Goal: Task Accomplishment & Management: Manage account settings

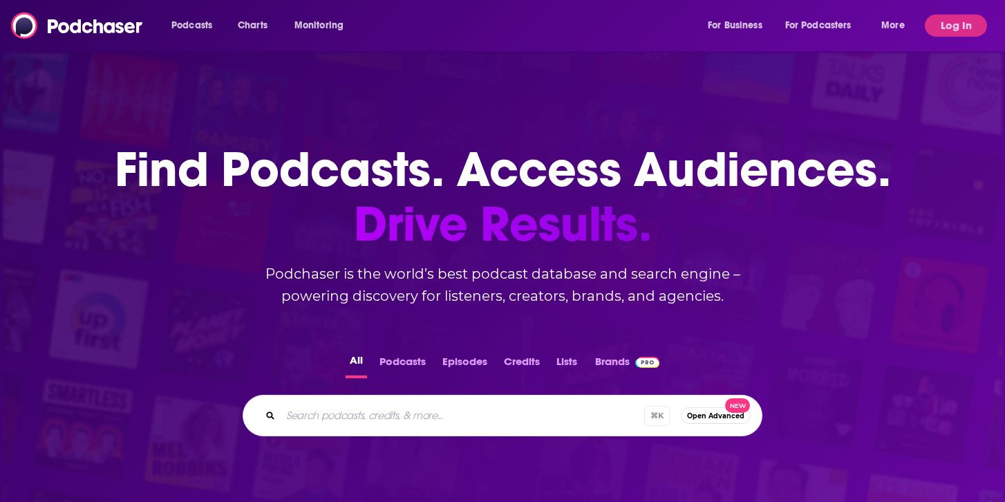
scroll to position [34, 0]
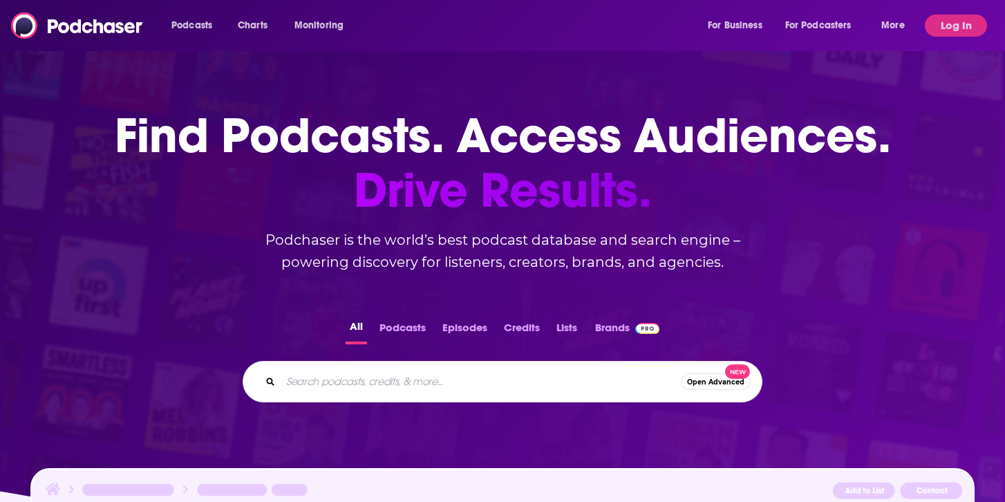
click at [406, 370] on input "Search podcasts, credits, & more..." at bounding box center [481, 381] width 400 height 22
type input "wellnes"
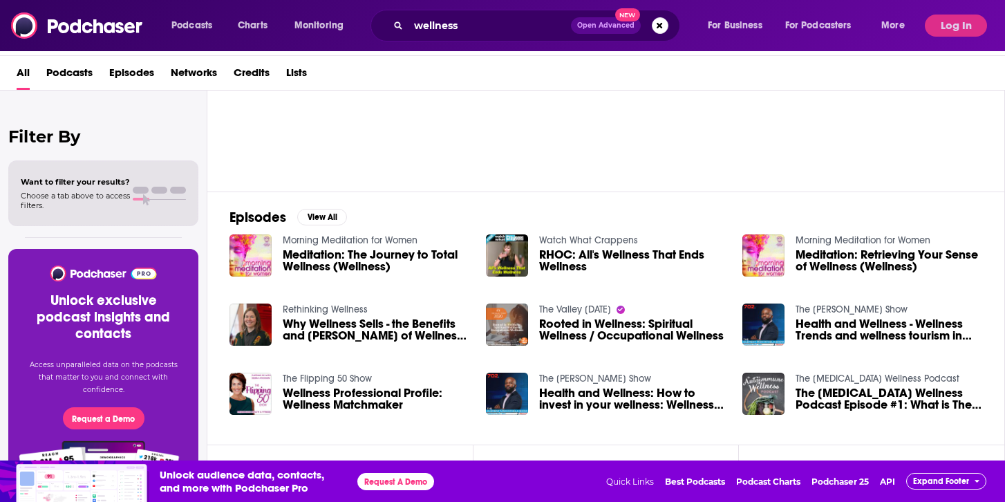
scroll to position [96, 0]
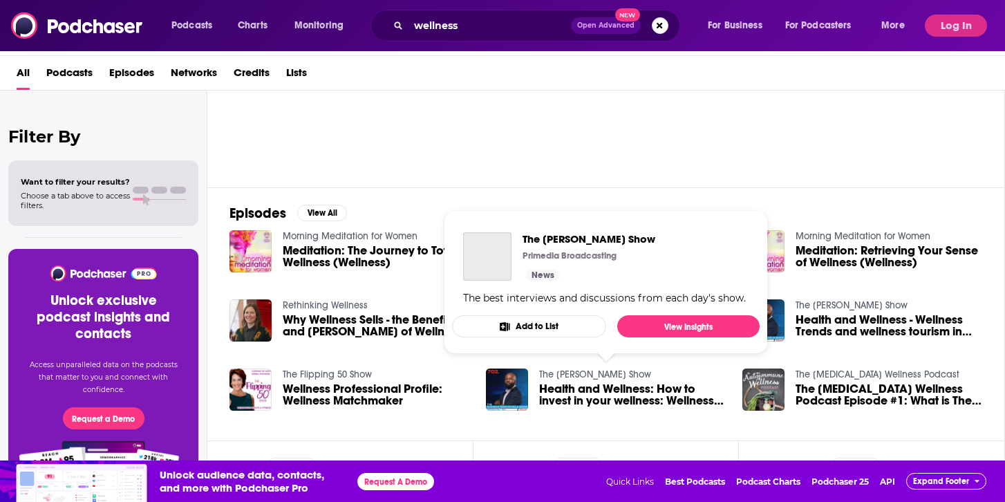
click at [579, 379] on link "The [PERSON_NAME] Show" at bounding box center [595, 374] width 112 height 12
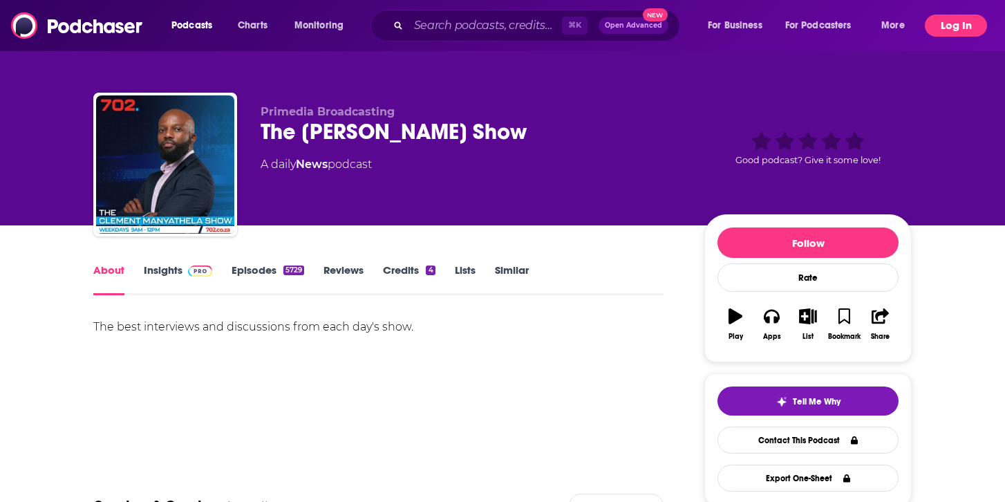
click at [946, 28] on button "Log In" at bounding box center [955, 26] width 62 height 22
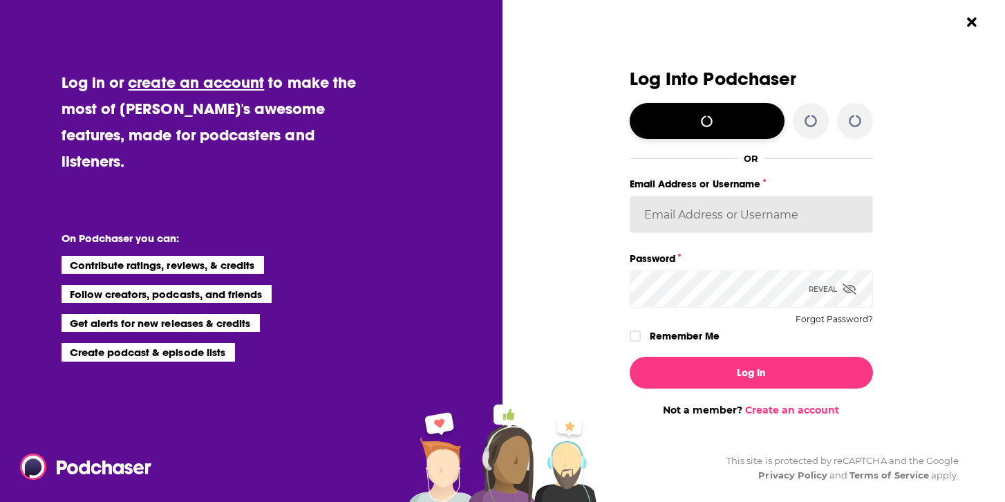
type input "[PERSON_NAME][EMAIL_ADDRESS][DOMAIN_NAME]"
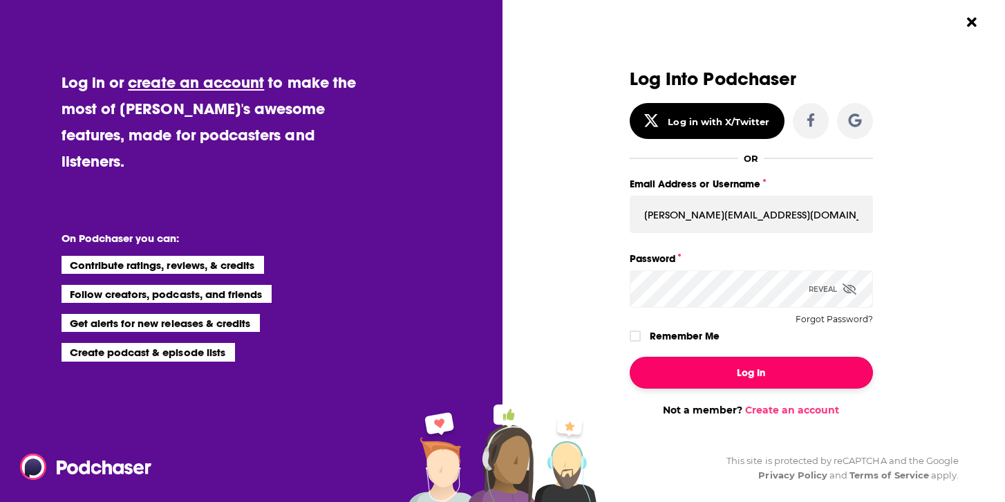
click at [698, 379] on button "Log In" at bounding box center [750, 373] width 243 height 32
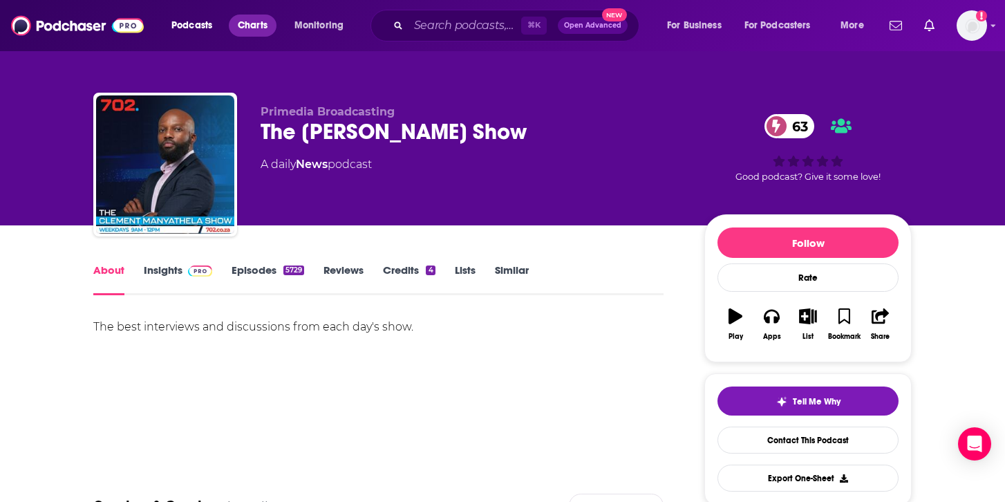
click at [246, 15] on link "Charts" at bounding box center [252, 26] width 47 height 22
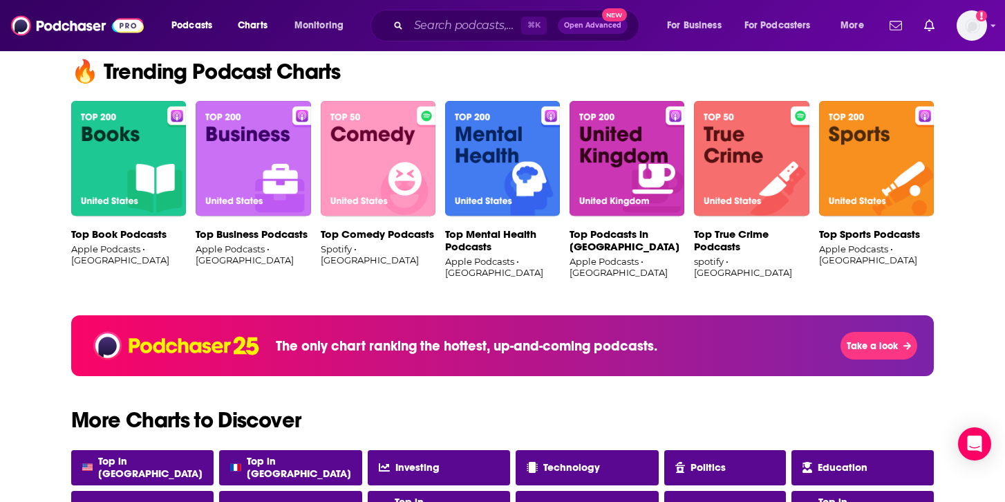
scroll to position [875, 0]
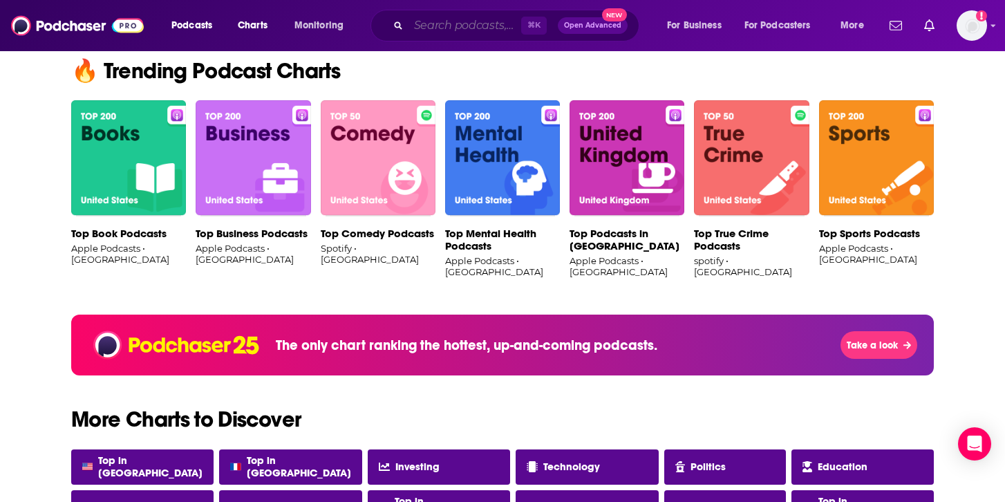
click at [432, 30] on input "Search podcasts, credits, & more..." at bounding box center [464, 26] width 113 height 22
click at [259, 26] on span "Charts" at bounding box center [253, 25] width 30 height 19
click at [435, 23] on input "Search podcasts, credits, & more..." at bounding box center [464, 26] width 113 height 22
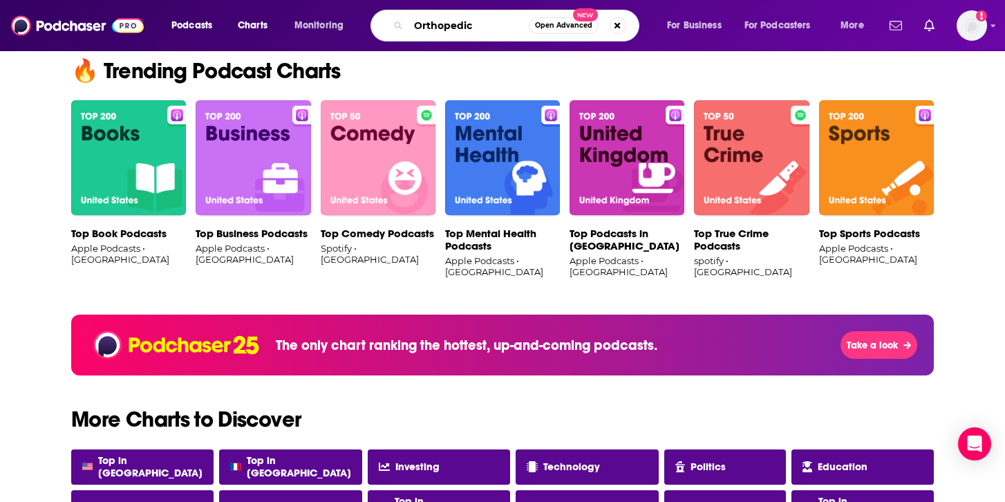
type input "Orthopedics"
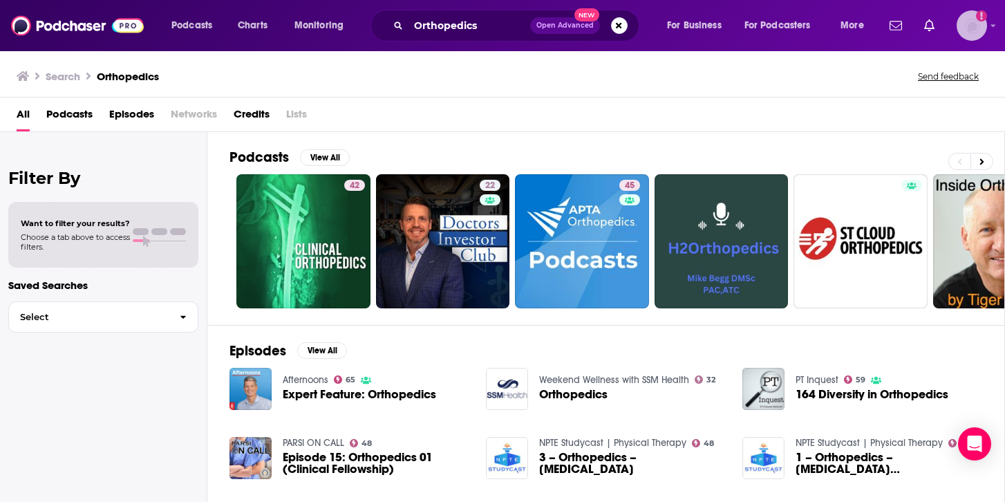
click at [970, 28] on img "Logged in as josiesheerandkc" at bounding box center [971, 25] width 30 height 30
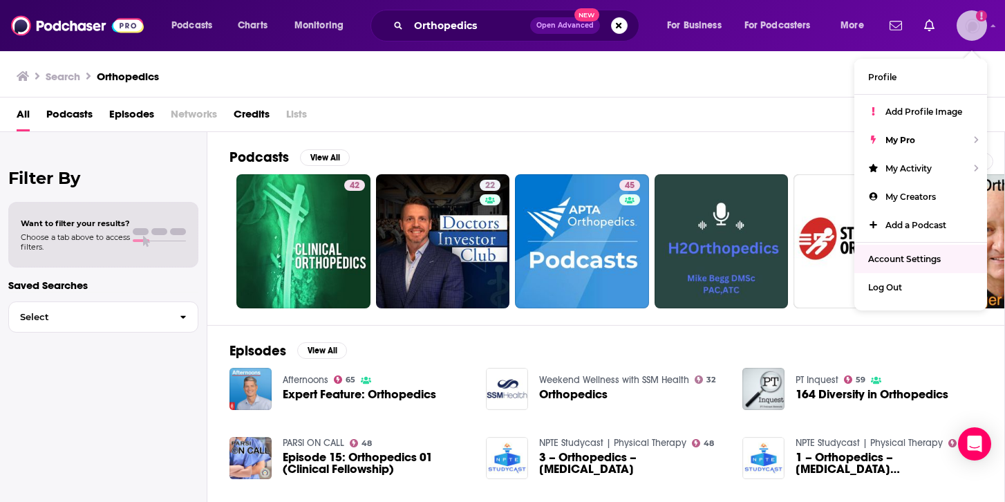
click at [893, 262] on link "Account Settings" at bounding box center [920, 259] width 133 height 28
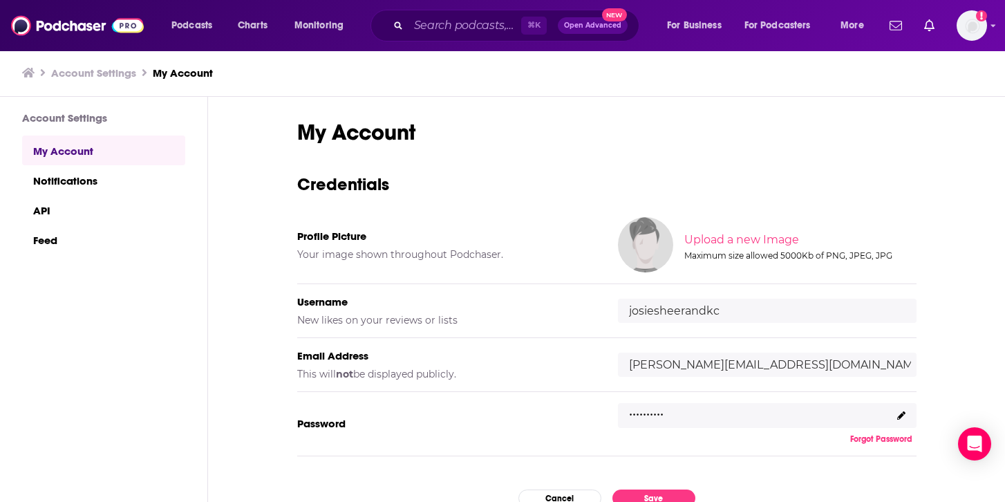
click at [733, 411] on div ".........." at bounding box center [767, 415] width 298 height 25
click at [685, 415] on div ".........." at bounding box center [767, 415] width 298 height 25
click at [724, 365] on input "[PERSON_NAME][EMAIL_ADDRESS][DOMAIN_NAME]" at bounding box center [767, 364] width 298 height 24
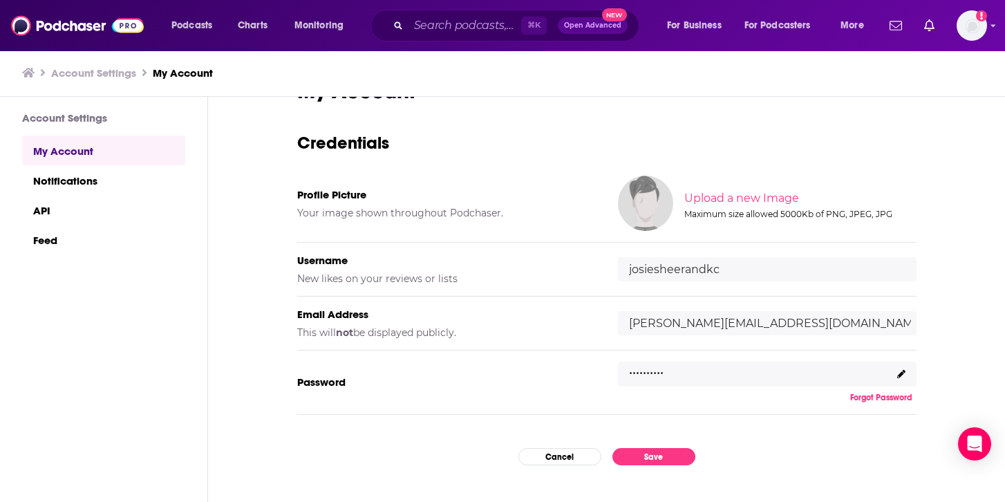
scroll to position [42, 0]
click at [654, 371] on p ".........." at bounding box center [646, 367] width 35 height 20
click at [901, 374] on icon at bounding box center [901, 373] width 8 height 8
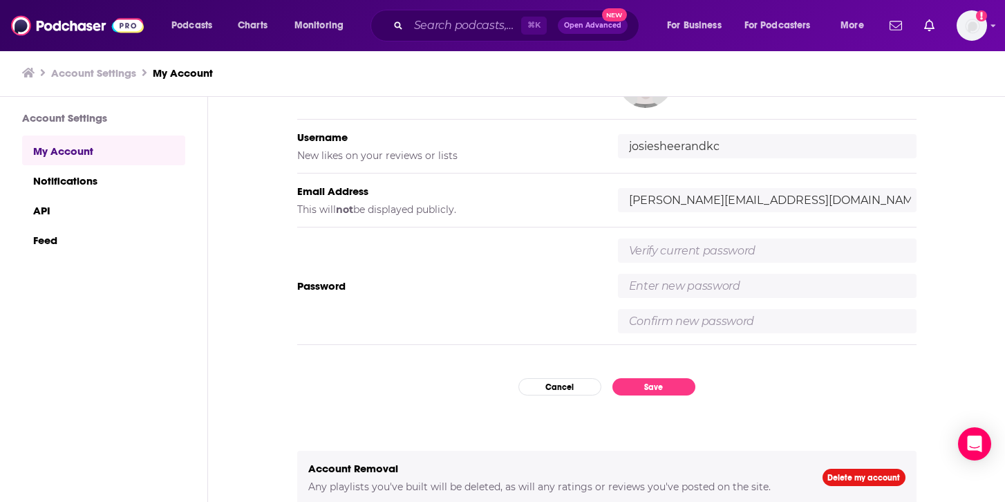
scroll to position [164, 0]
click at [809, 378] on div "My Account Credentials Profile Picture Your image shown throughout Podchaser. U…" at bounding box center [606, 300] width 797 height 406
click at [515, 248] on div "Password" at bounding box center [606, 286] width 619 height 117
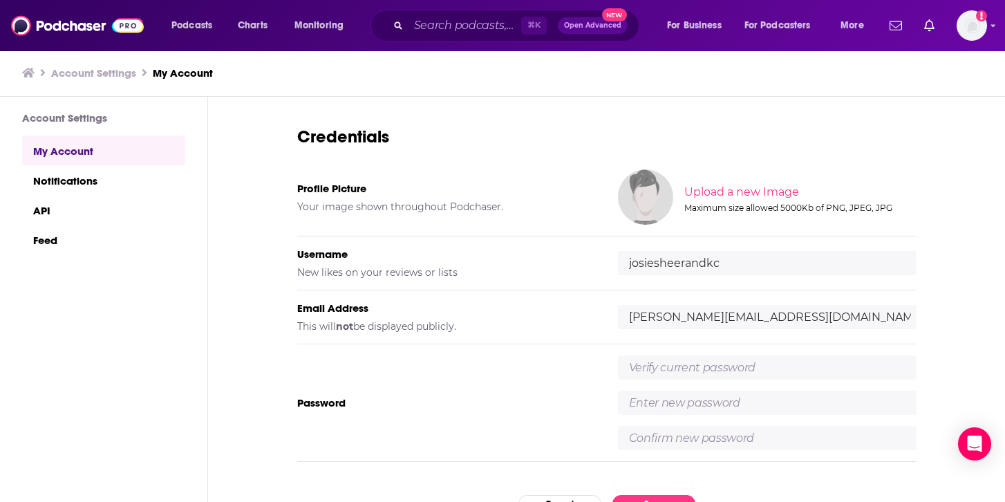
scroll to position [51, 0]
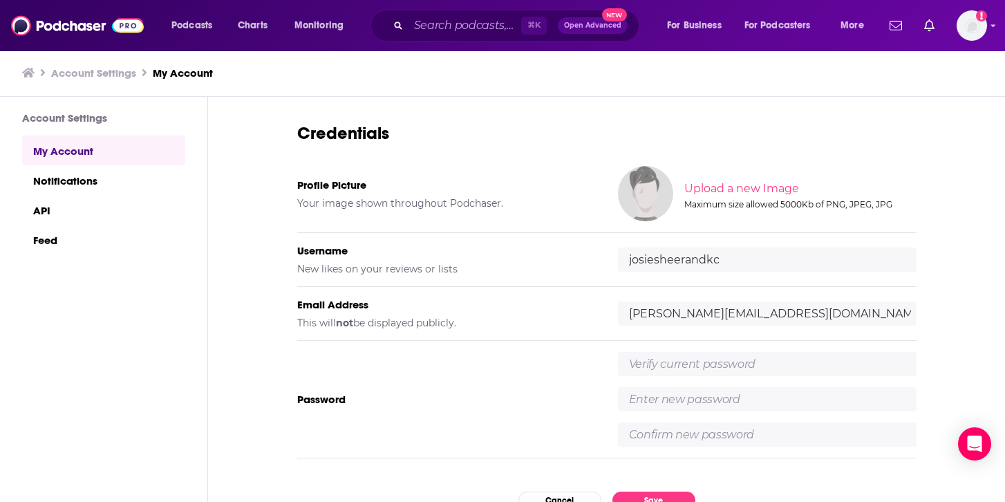
drag, startPoint x: 738, startPoint y: 257, endPoint x: 625, endPoint y: 258, distance: 113.3
click at [625, 258] on input "josiesheerandkc" at bounding box center [767, 259] width 298 height 24
click at [651, 380] on div at bounding box center [767, 399] width 298 height 95
click at [55, 191] on link "Notifications" at bounding box center [103, 180] width 163 height 30
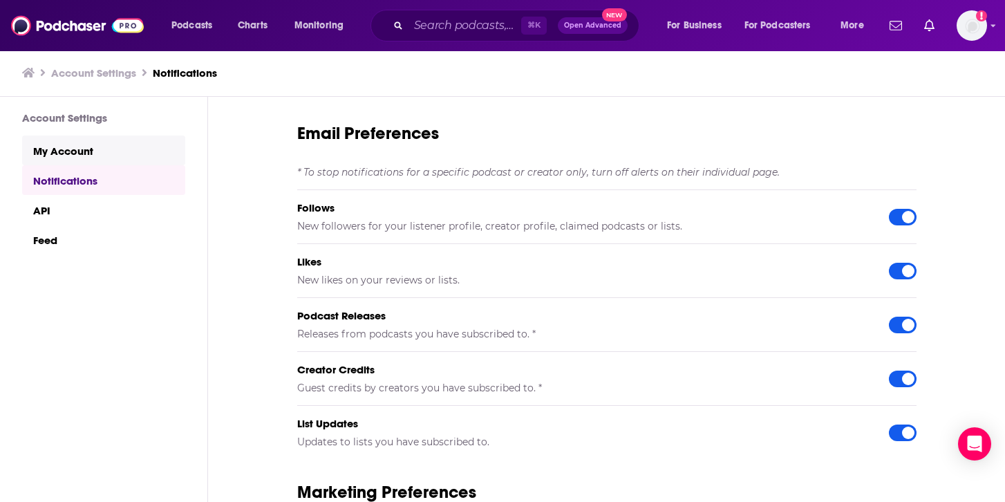
click at [65, 146] on link "My Account" at bounding box center [103, 150] width 163 height 30
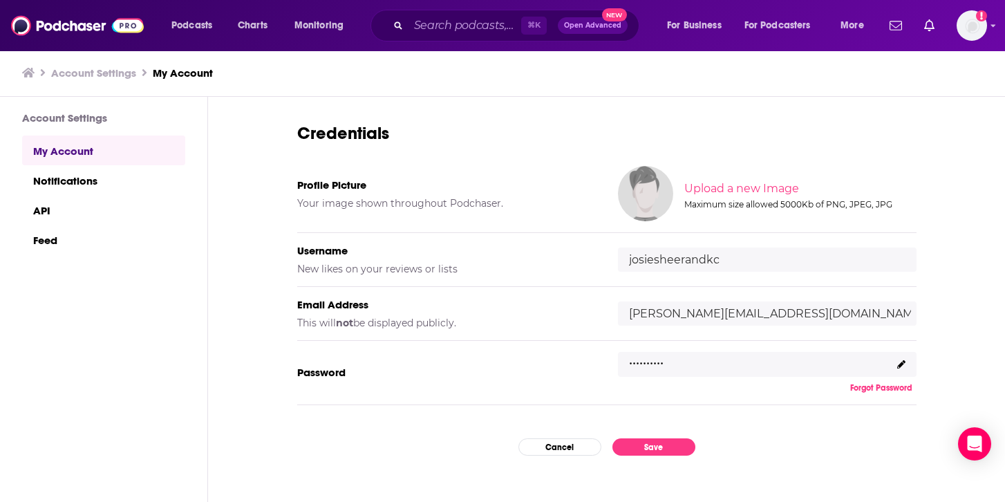
click at [830, 363] on div ".........." at bounding box center [767, 364] width 298 height 25
click at [748, 355] on div ".........." at bounding box center [767, 364] width 298 height 25
drag, startPoint x: 671, startPoint y: 362, endPoint x: 623, endPoint y: 360, distance: 47.7
click at [623, 360] on div ".........." at bounding box center [767, 364] width 298 height 25
click at [898, 365] on icon at bounding box center [901, 364] width 8 height 8
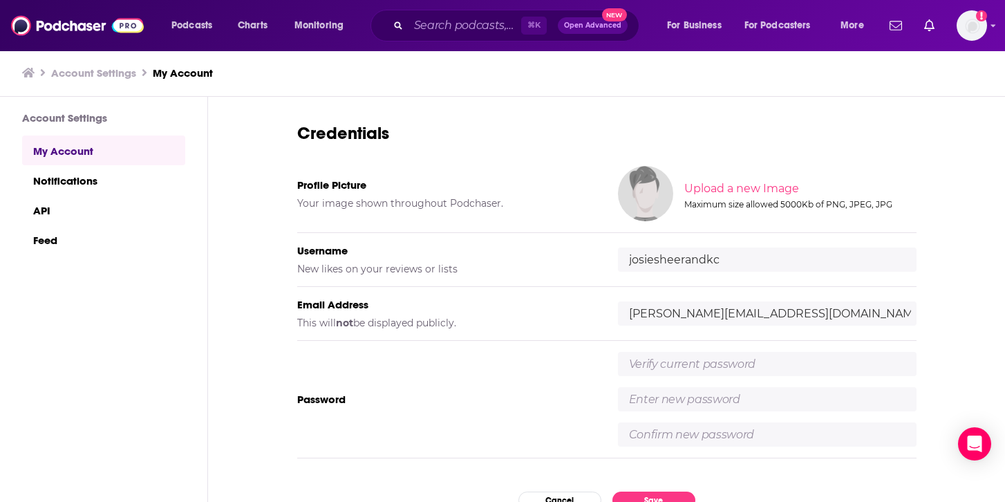
click at [840, 362] on input "text" at bounding box center [767, 364] width 298 height 24
type input "dkcJS08!"
click at [834, 390] on input "text" at bounding box center [767, 399] width 298 height 24
click at [815, 444] on input "text" at bounding box center [767, 434] width 298 height 24
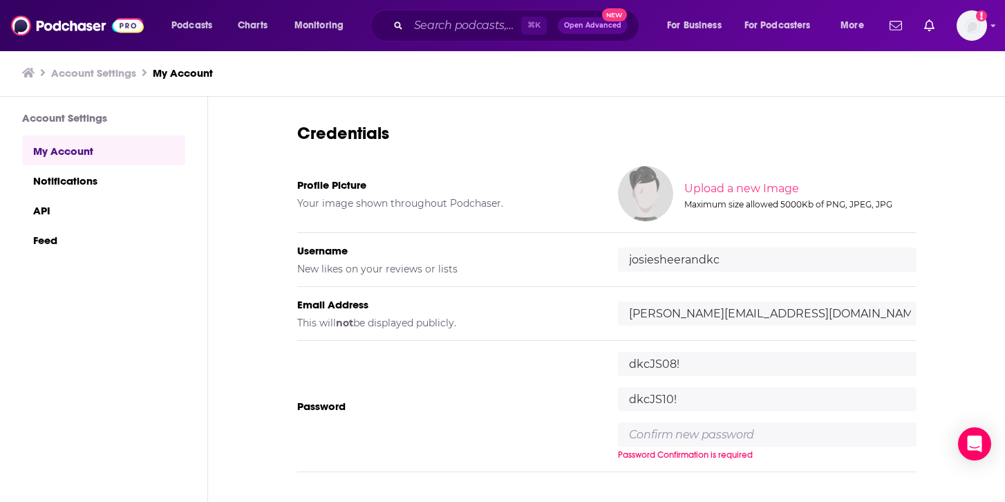
click at [721, 395] on input "dkcJS10!" at bounding box center [767, 399] width 298 height 24
type input "dkcJS08!"
click at [699, 436] on input "text" at bounding box center [767, 434] width 298 height 24
click at [692, 435] on input "JosieSheeraDKC" at bounding box center [767, 434] width 298 height 24
click at [654, 428] on input "JosieSheeranDKC" at bounding box center [767, 434] width 298 height 24
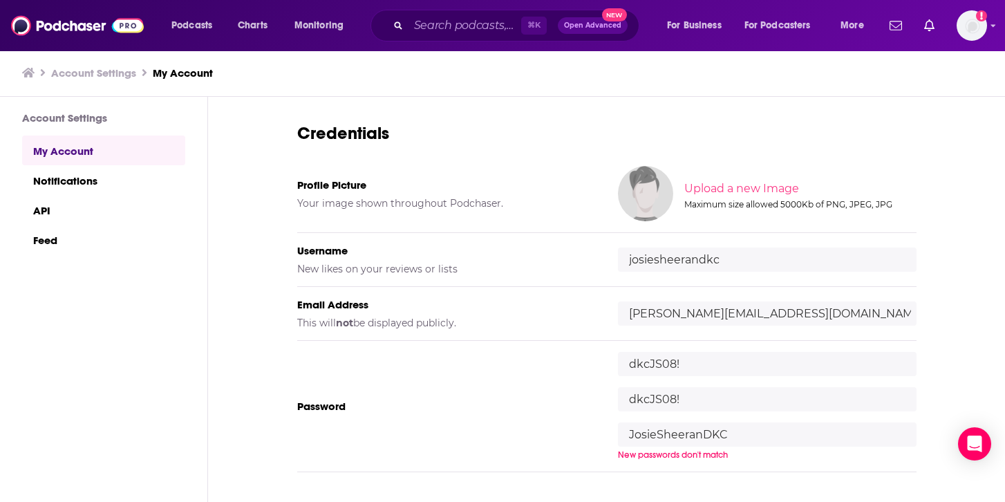
type input "JosieSheeranDKC"
click at [575, 427] on div "Password [SECURITY_DATA] dkcJS08! JosieSheeranDKC New passwords don't match" at bounding box center [606, 406] width 619 height 131
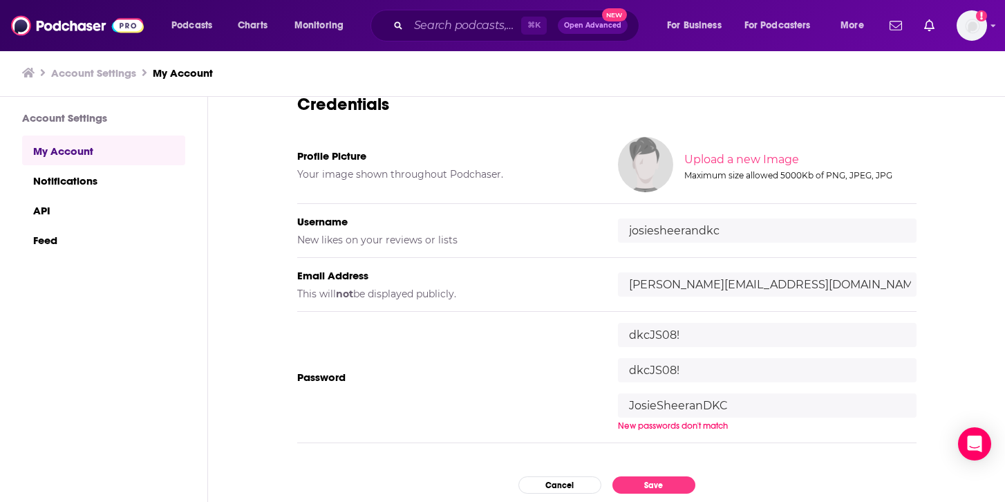
scroll to position [74, 0]
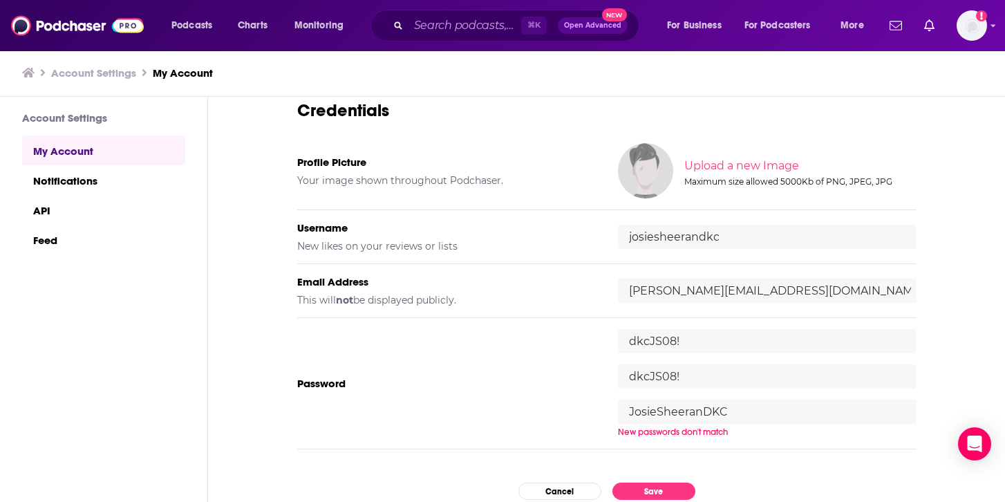
click at [699, 379] on input "dkcJS08!" at bounding box center [767, 376] width 298 height 24
click at [651, 489] on button "Save" at bounding box center [653, 490] width 83 height 17
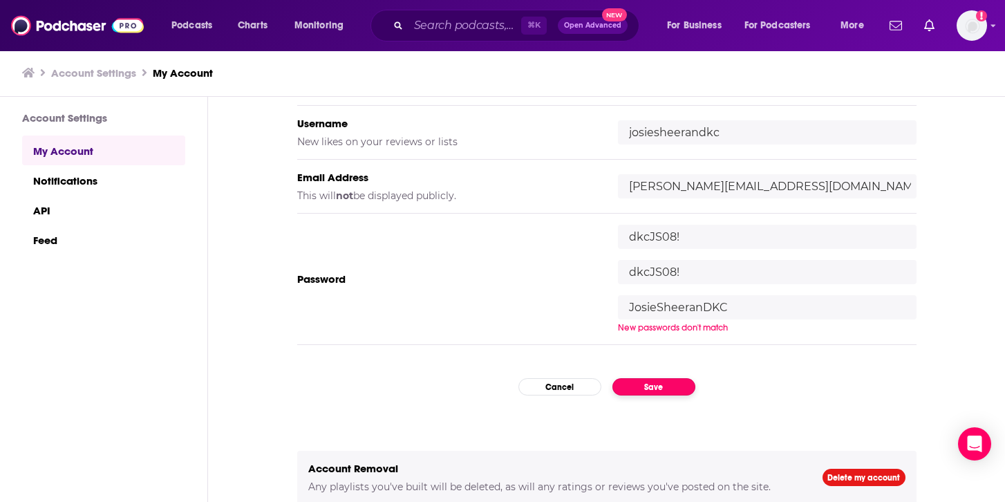
click at [648, 387] on button "Save" at bounding box center [653, 386] width 83 height 17
click at [649, 393] on button "Save" at bounding box center [653, 386] width 83 height 17
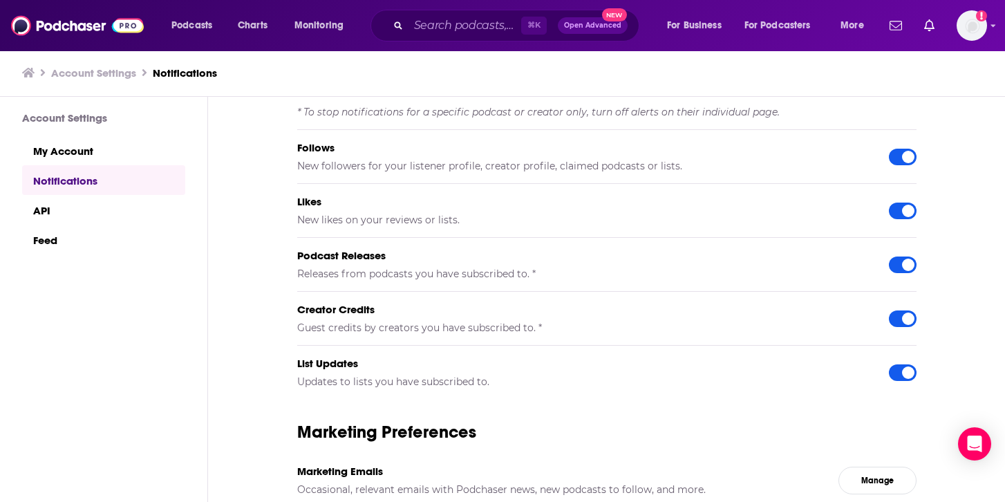
scroll to position [1, 0]
click at [82, 148] on link "My Account" at bounding box center [103, 150] width 163 height 30
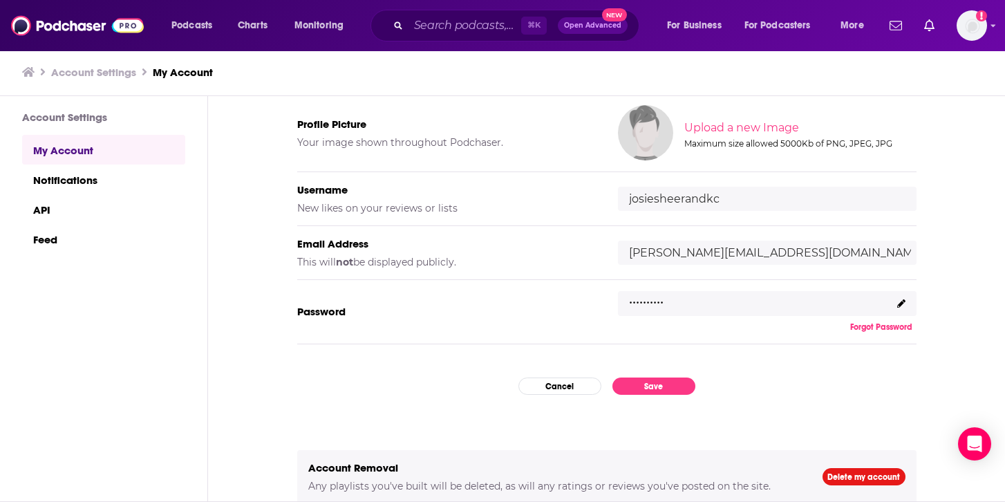
scroll to position [111, 0]
click at [718, 306] on div ".........." at bounding box center [767, 304] width 298 height 25
click at [581, 392] on button "Cancel" at bounding box center [559, 387] width 83 height 17
click at [676, 383] on button "Save" at bounding box center [653, 386] width 83 height 17
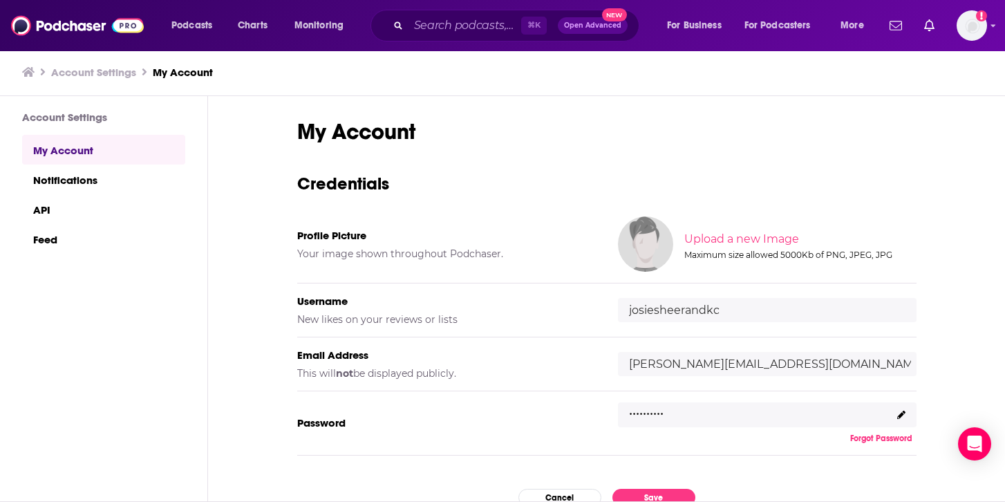
scroll to position [3, 0]
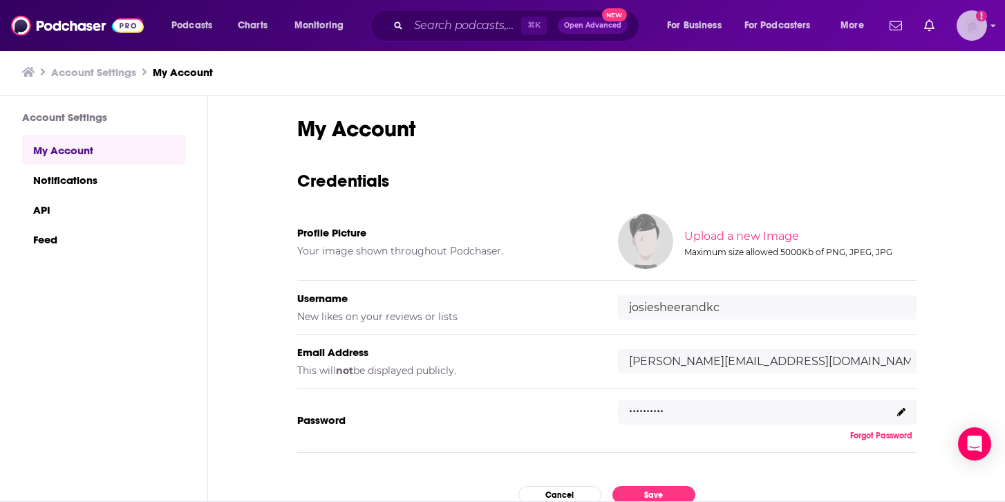
click at [967, 27] on img "Logged in as josiesheerandkc" at bounding box center [971, 25] width 30 height 30
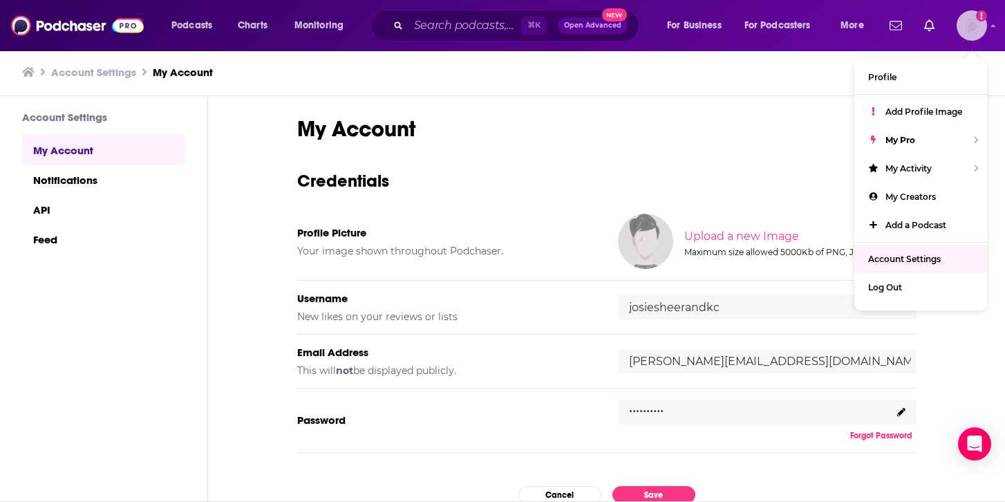
click at [894, 249] on link "Account Settings" at bounding box center [920, 259] width 133 height 28
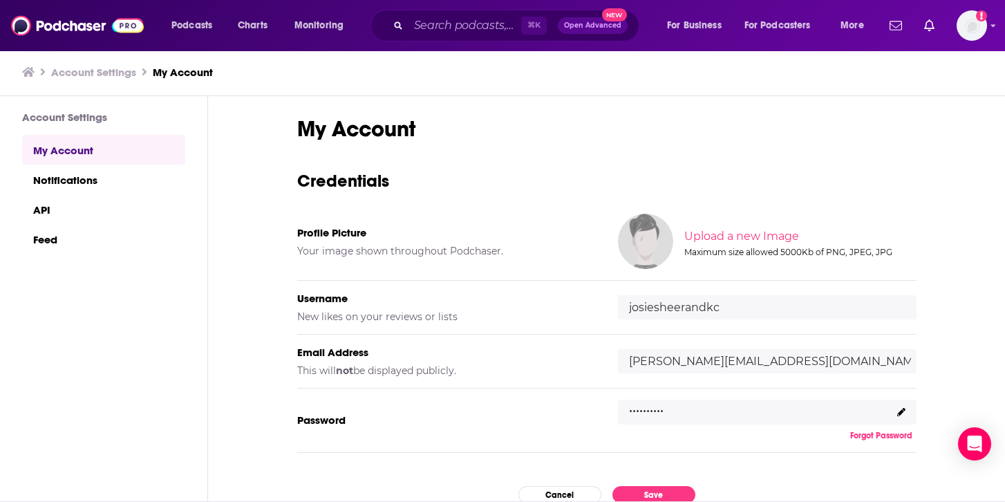
click at [742, 312] on input "josiesheerandkc" at bounding box center [767, 307] width 298 height 24
click at [745, 358] on input "[PERSON_NAME][EMAIL_ADDRESS][DOMAIN_NAME]" at bounding box center [767, 361] width 298 height 24
click at [657, 410] on p ".........." at bounding box center [646, 406] width 35 height 20
click at [679, 410] on div ".........." at bounding box center [767, 411] width 298 height 25
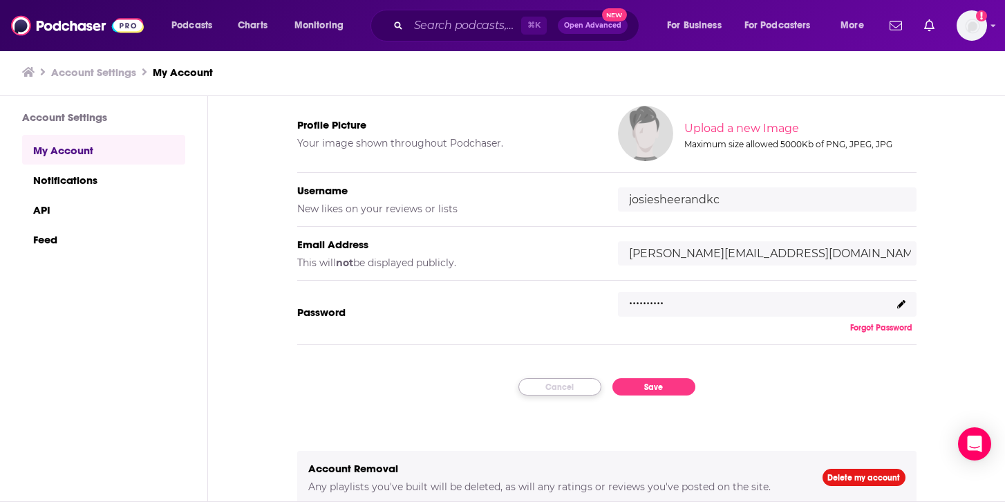
click at [554, 390] on button "Cancel" at bounding box center [559, 386] width 83 height 17
click at [877, 334] on div "Password .......... Forgot Password" at bounding box center [606, 313] width 619 height 64
click at [877, 325] on button "Forgot Password" at bounding box center [881, 327] width 70 height 11
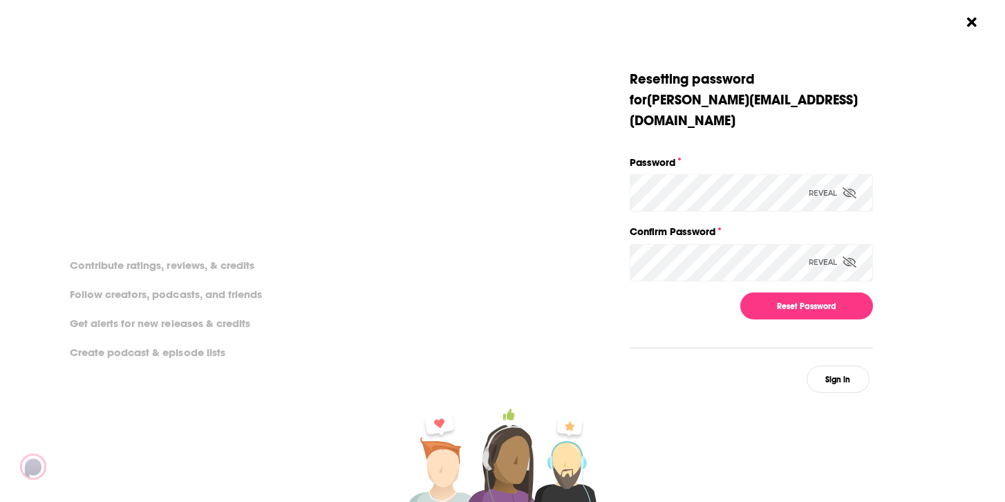
click at [629, 292] on div "Reset Password" at bounding box center [750, 305] width 243 height 27
click at [851, 187] on icon "Dialog" at bounding box center [849, 192] width 14 height 11
click at [143, 169] on div "Resetting password for josie_sheeran@dkcnews.com Password Hide Confirm Password…" at bounding box center [21, 230] width 243 height 323
click at [848, 256] on icon "Dialog" at bounding box center [849, 261] width 14 height 11
click at [810, 292] on button "Reset Password" at bounding box center [806, 305] width 133 height 27
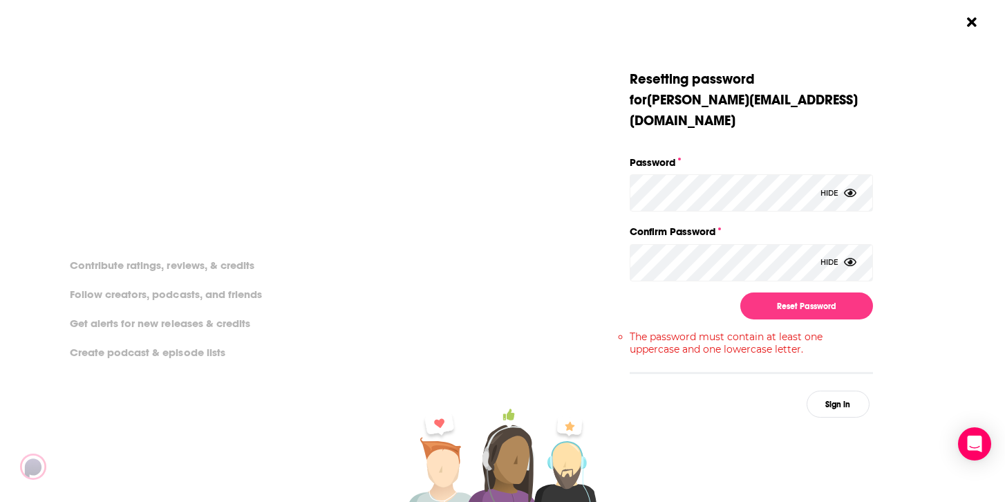
click at [586, 441] on div "Resetting password for josie_sheeran@dkcnews.com Password Hide Confirm Password…" at bounding box center [759, 251] width 492 height 502
click at [647, 403] on div "Resetting password for josie_sheeran@dkcnews.com Password Hide Confirm Password…" at bounding box center [759, 251] width 492 height 502
click at [768, 292] on button "Reset Password" at bounding box center [806, 305] width 133 height 27
click at [701, 378] on div "Sign in" at bounding box center [750, 391] width 243 height 27
click at [143, 172] on div "Resetting password for josie_sheeran@dkcnews.com Password Hide Confirm Password…" at bounding box center [21, 237] width 243 height 336
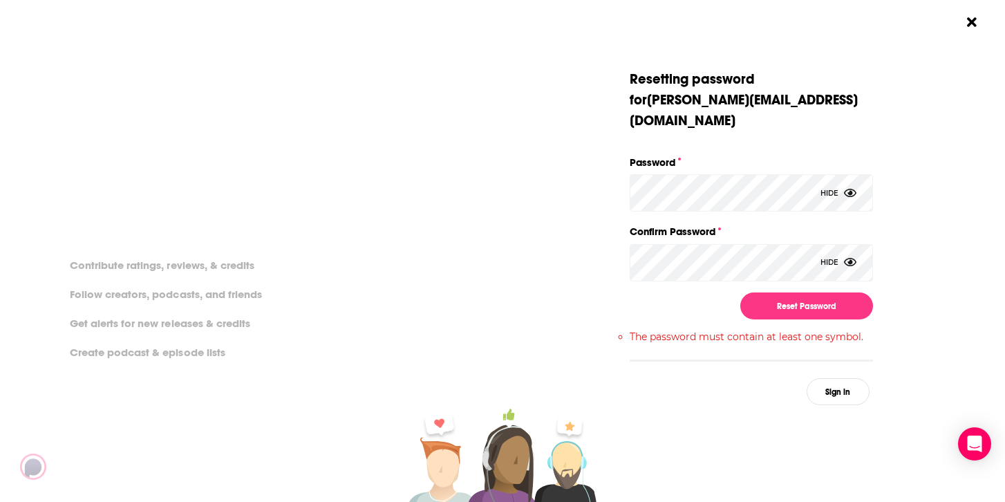
click at [596, 417] on div "Resetting password for josie_sheeran@dkcnews.com Password Hide Confirm Password…" at bounding box center [759, 251] width 492 height 502
click at [811, 292] on button "Reset Password" at bounding box center [806, 305] width 133 height 27
